Goal: Task Accomplishment & Management: Complete application form

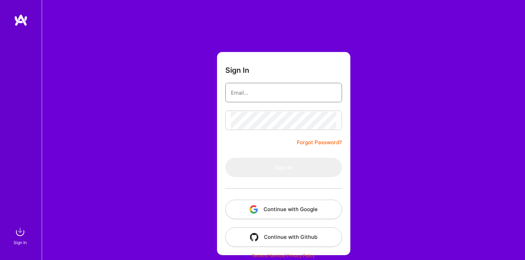
click at [273, 96] on input "email" at bounding box center [284, 93] width 106 height 18
click at [0, 257] on com-1password-button at bounding box center [0, 257] width 0 height 0
type input "[EMAIL_ADDRESS][DOMAIN_NAME]"
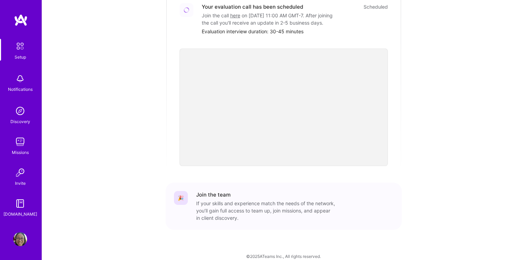
scroll to position [236, 0]
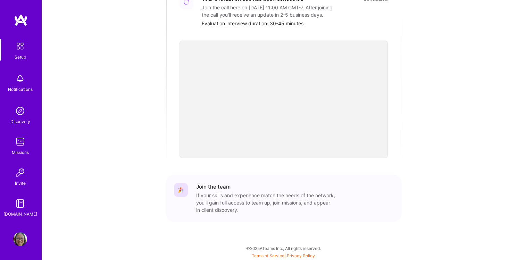
click at [17, 236] on img at bounding box center [20, 240] width 14 height 14
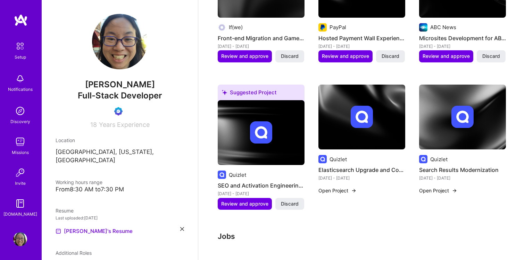
scroll to position [147, 0]
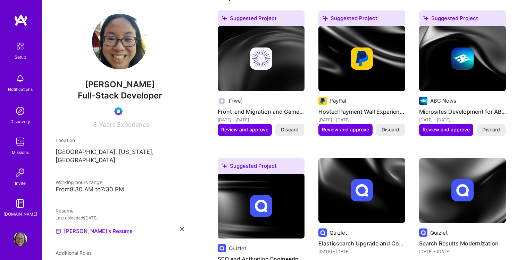
click at [22, 49] on img at bounding box center [20, 46] width 15 height 15
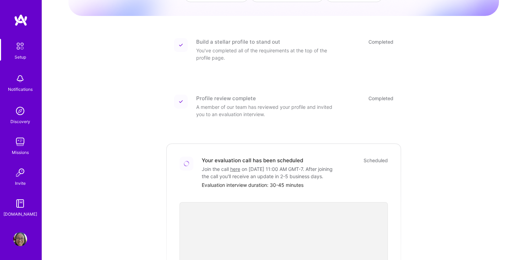
scroll to position [96, 0]
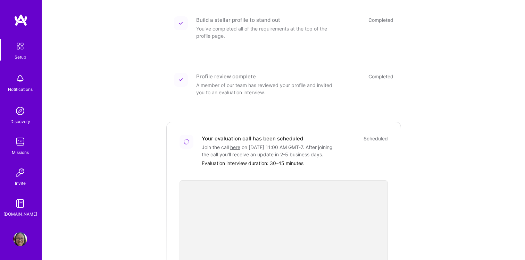
click at [371, 135] on div "Scheduled" at bounding box center [376, 138] width 24 height 7
click at [232, 144] on link "here" at bounding box center [235, 147] width 10 height 6
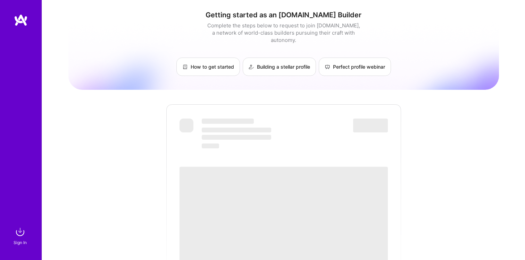
scroll to position [96, 0]
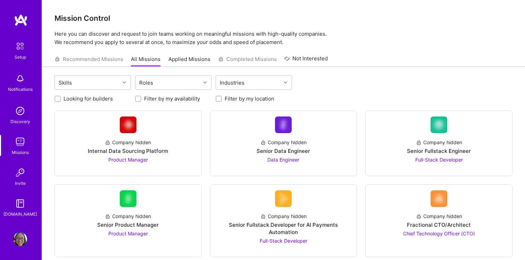
click at [186, 60] on link "Applied Missions" at bounding box center [189, 61] width 42 height 11
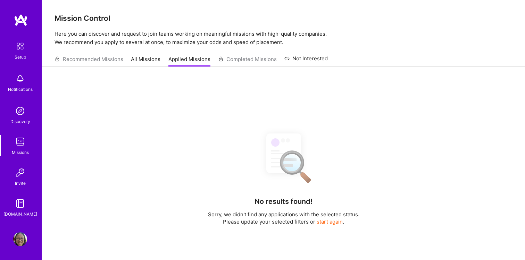
click at [148, 58] on link "All Missions" at bounding box center [146, 61] width 30 height 11
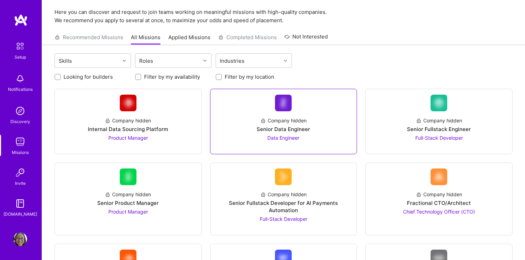
scroll to position [45, 0]
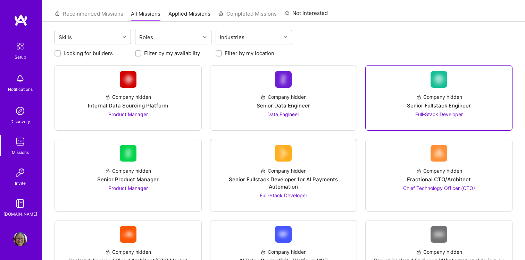
click at [408, 104] on div "Senior Fullstack Engineer" at bounding box center [439, 105] width 64 height 7
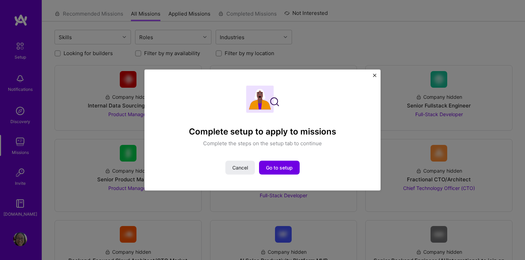
click at [377, 75] on div "Complete setup to apply to missions Complete the steps on the setup tab to cont…" at bounding box center [262, 130] width 236 height 121
click at [375, 75] on img "Close" at bounding box center [374, 75] width 3 height 3
